Goal: Obtain resource: Download file/media

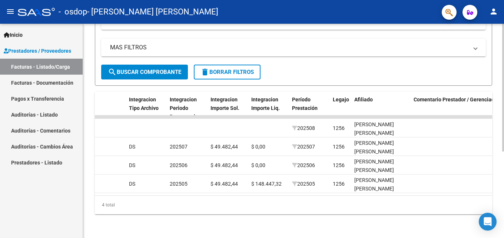
scroll to position [0, 774]
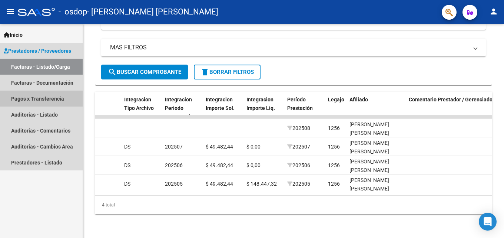
click at [64, 95] on link "Pagos x Transferencia" at bounding box center [41, 98] width 83 height 16
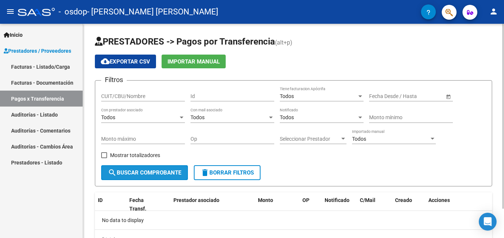
click at [123, 172] on span "search Buscar Comprobante" at bounding box center [144, 172] width 73 height 7
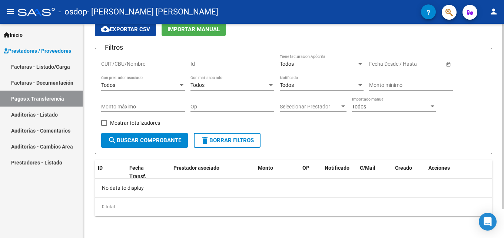
scroll to position [34, 0]
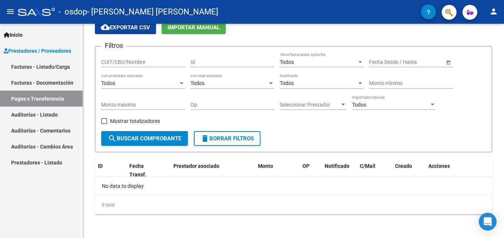
click at [59, 77] on link "Facturas - Documentación" at bounding box center [41, 83] width 83 height 16
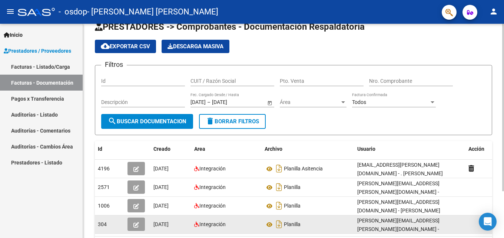
scroll to position [37, 0]
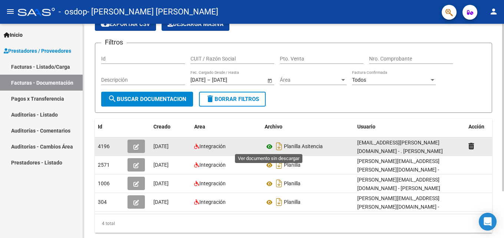
click at [271, 148] on icon at bounding box center [270, 146] width 10 height 9
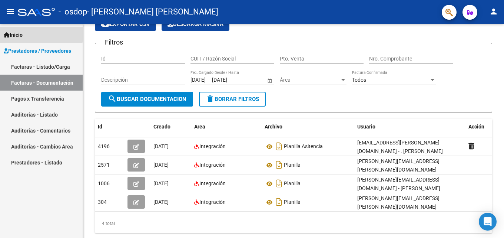
click at [23, 33] on span "Inicio" at bounding box center [13, 35] width 19 height 8
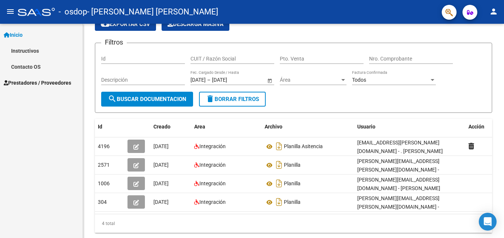
click at [10, 8] on mat-icon "menu" at bounding box center [10, 11] width 9 height 9
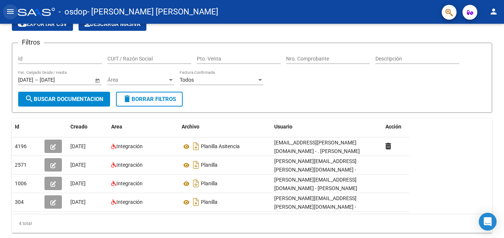
click at [11, 11] on mat-icon "menu" at bounding box center [10, 11] width 9 height 9
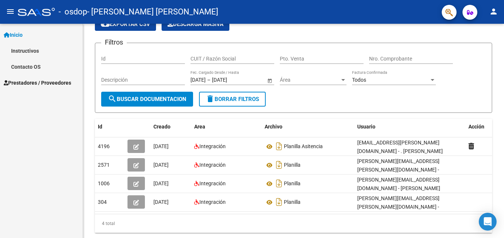
click at [26, 86] on span "Prestadores / Proveedores" at bounding box center [37, 83] width 67 height 8
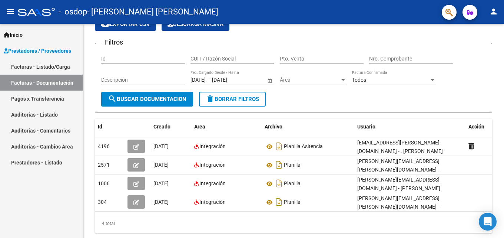
click at [45, 64] on link "Facturas - Listado/Carga" at bounding box center [41, 67] width 83 height 16
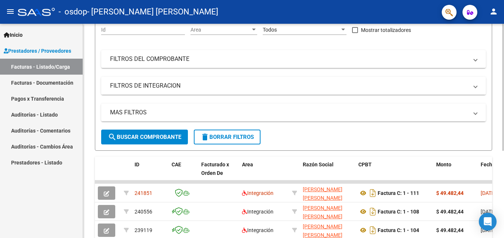
scroll to position [111, 0]
